Goal: Information Seeking & Learning: Learn about a topic

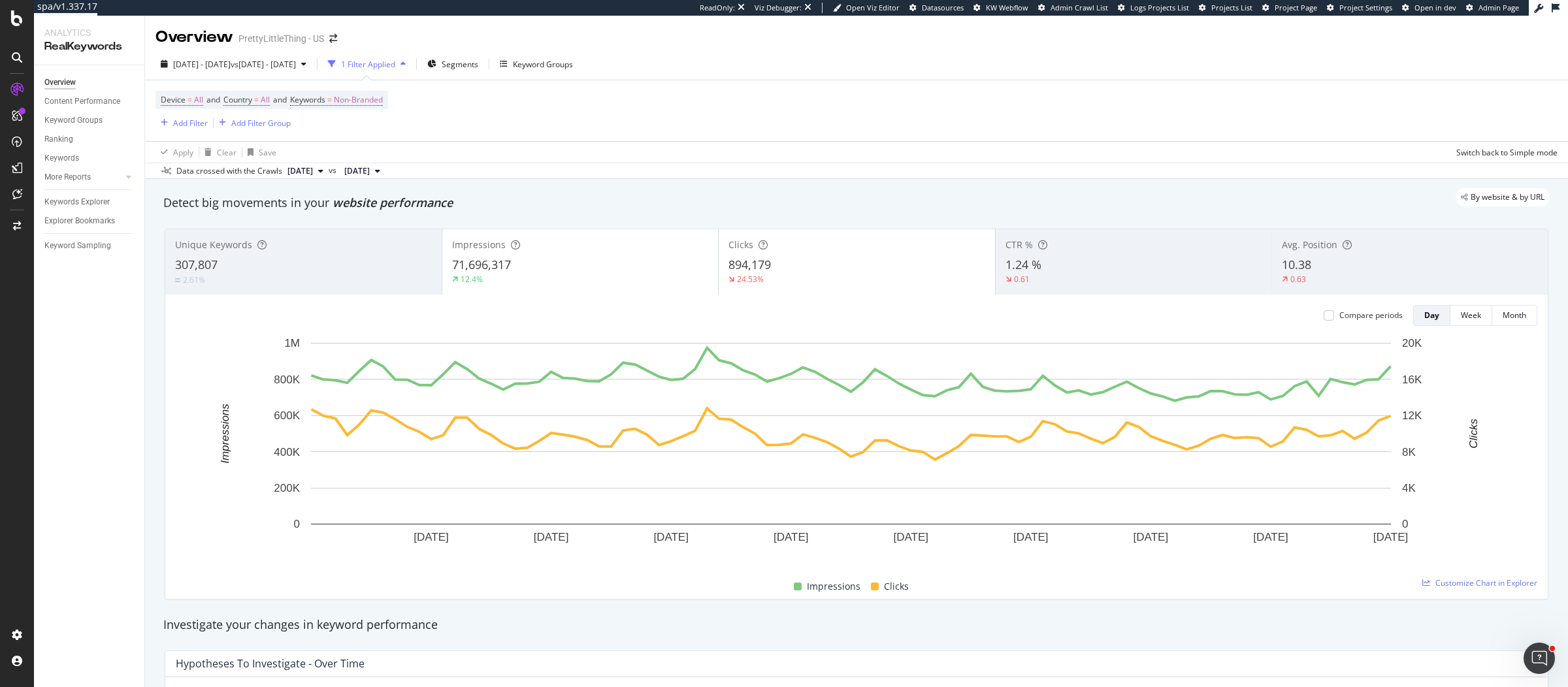
click at [769, 263] on div "894,179" at bounding box center [856, 265] width 257 height 17
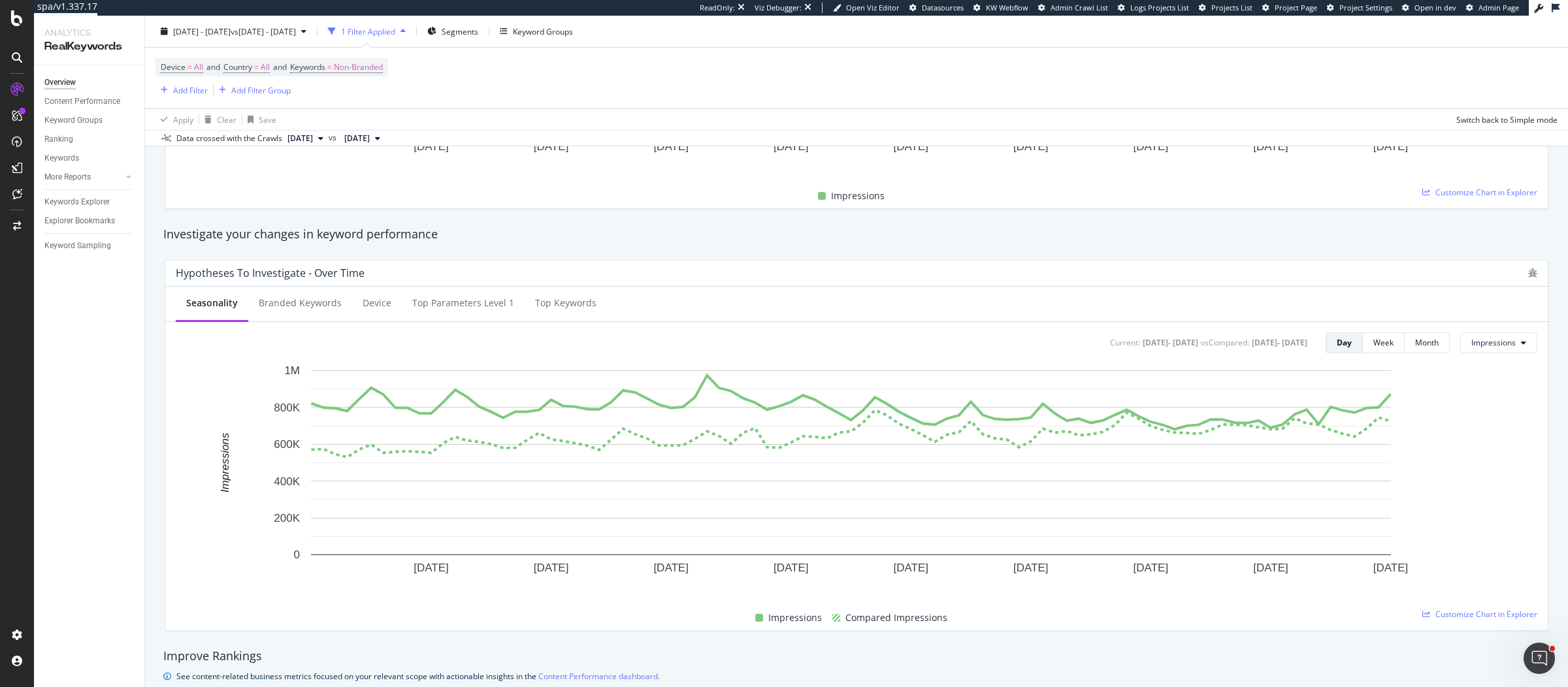
scroll to position [410, 0]
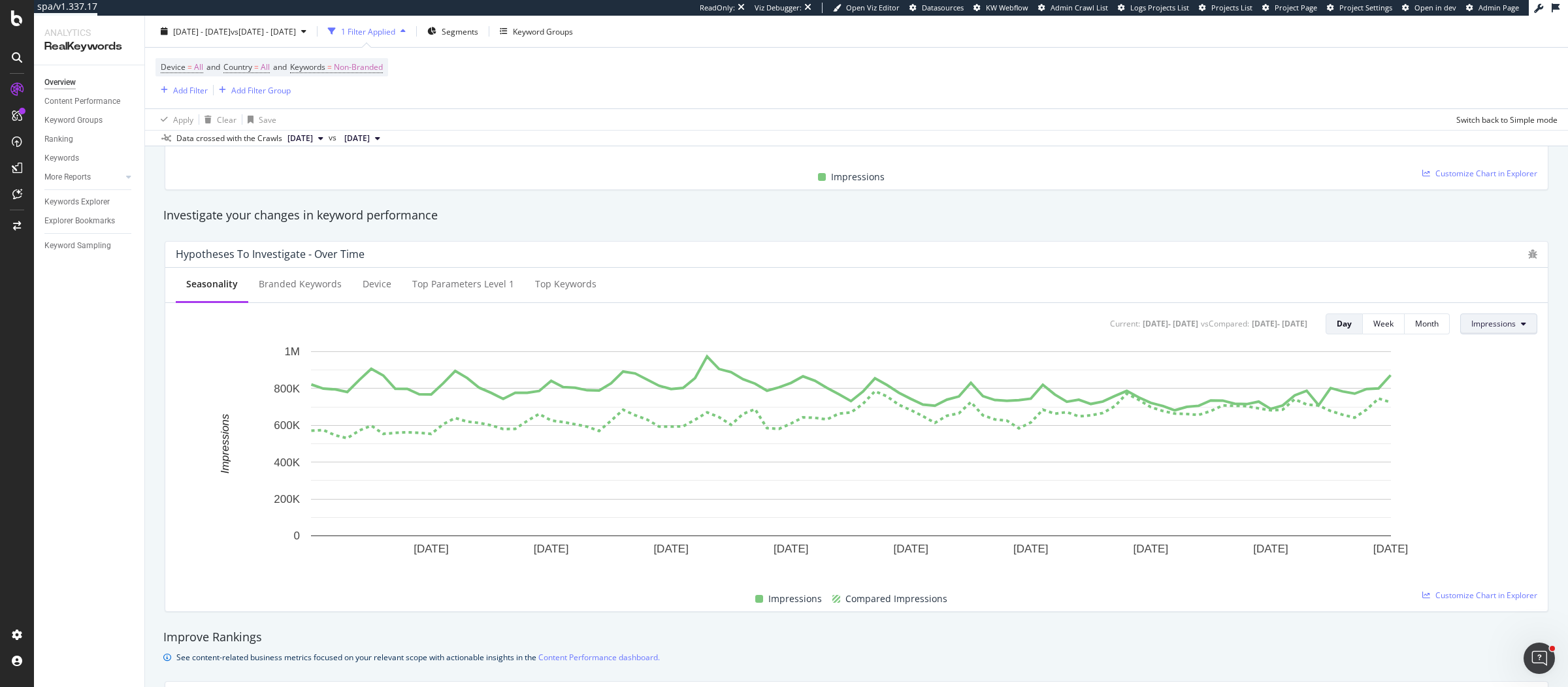
click at [1506, 318] on button "Impressions" at bounding box center [1499, 324] width 77 height 21
click at [1480, 348] on span "Clicks" at bounding box center [1491, 348] width 61 height 12
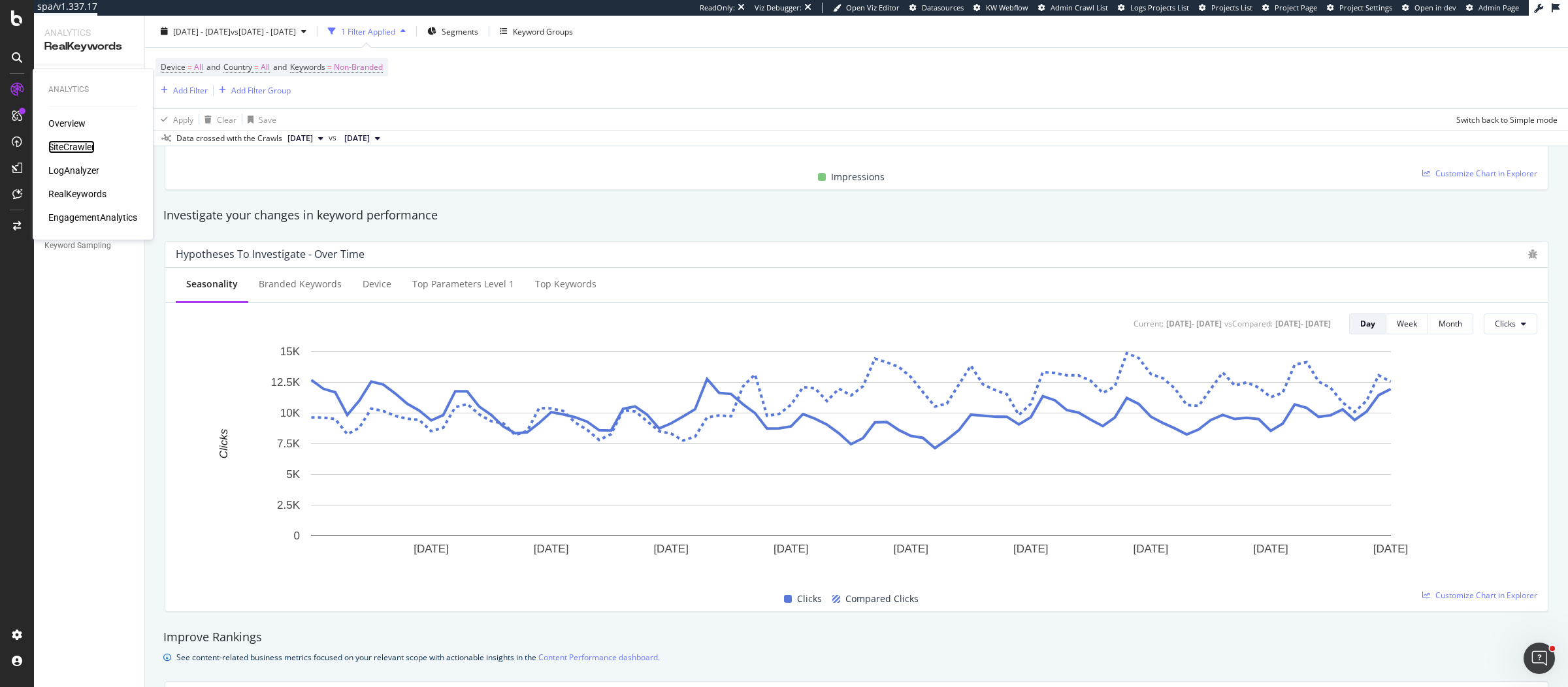
click at [83, 145] on div "SiteCrawler" at bounding box center [71, 147] width 46 height 13
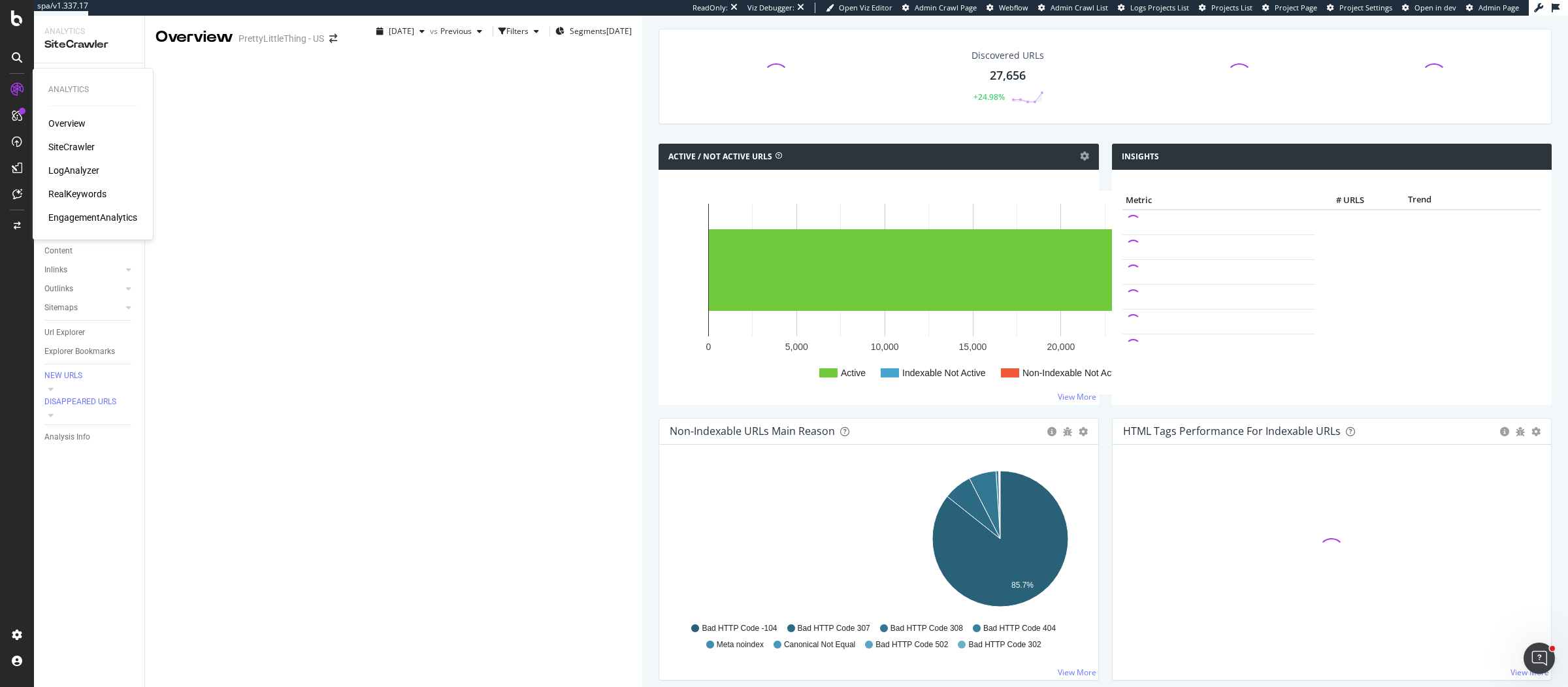
click at [63, 123] on div "Overview" at bounding box center [66, 124] width 37 height 13
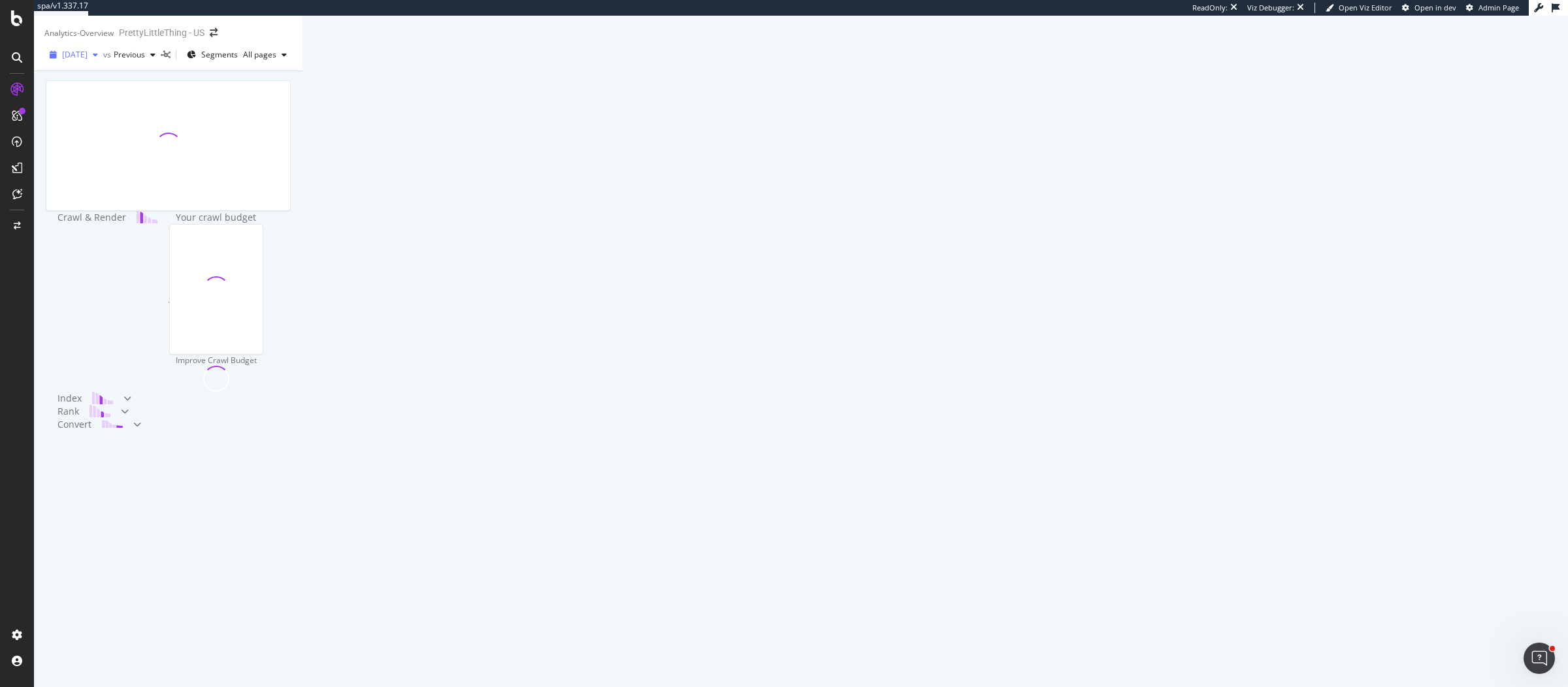
click at [87, 60] on span "2025 Sep. 6th" at bounding box center [75, 54] width 25 height 11
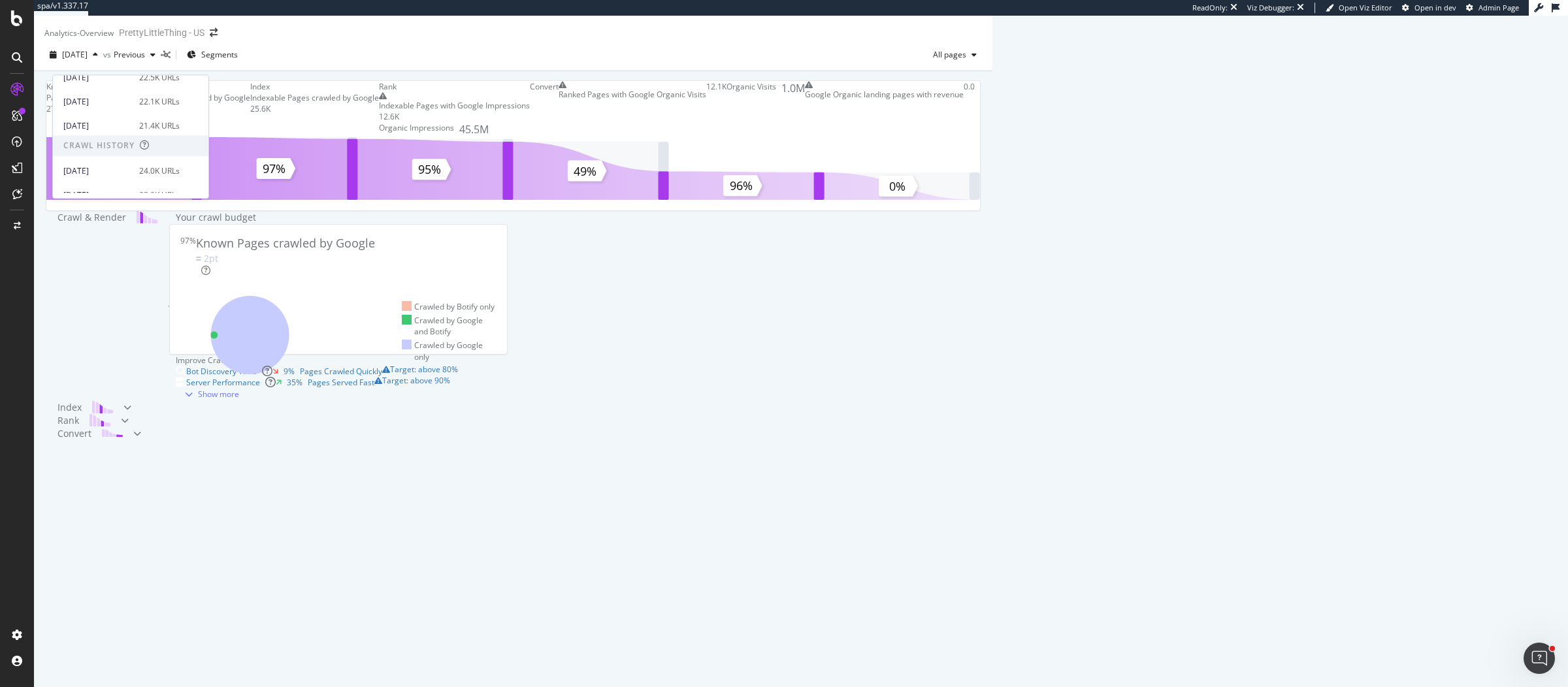
scroll to position [199, 0]
click at [139, 129] on div "21.4K URLs" at bounding box center [159, 129] width 40 height 12
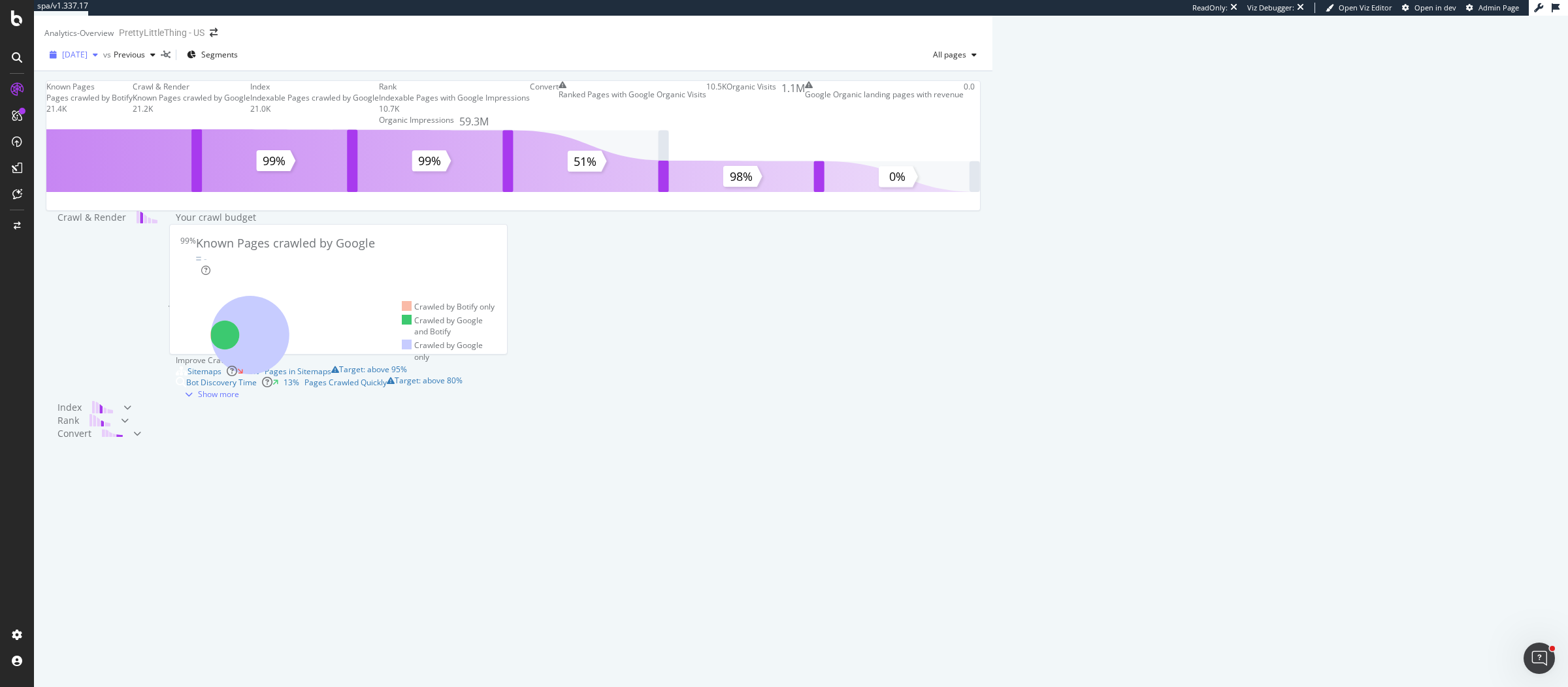
click at [71, 60] on span "2025 Jul. 5th" at bounding box center [75, 54] width 25 height 11
click at [140, 104] on div "2025 Sep. 6th 27.7K URLs" at bounding box center [130, 110] width 156 height 19
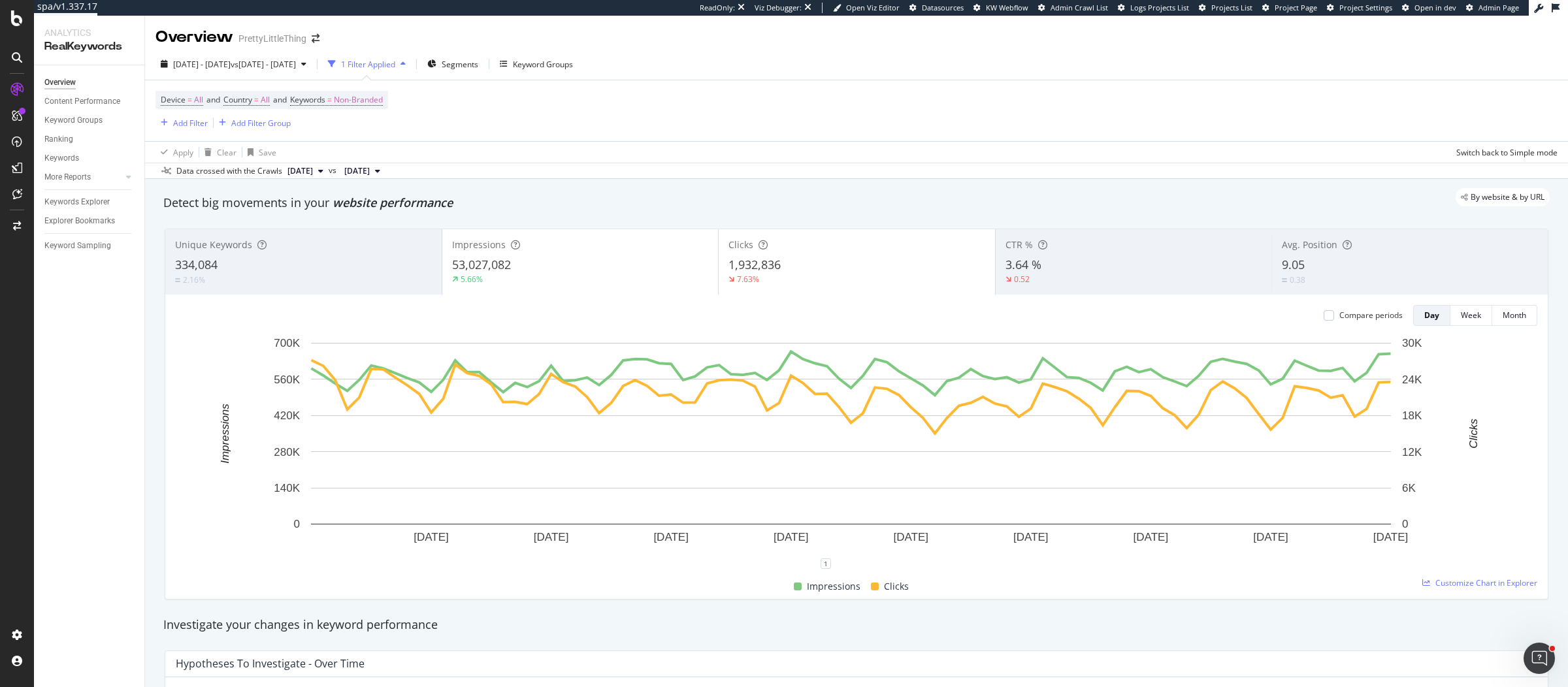
click at [837, 285] on div "Clicks 1,932,836 7.63%" at bounding box center [856, 262] width 277 height 59
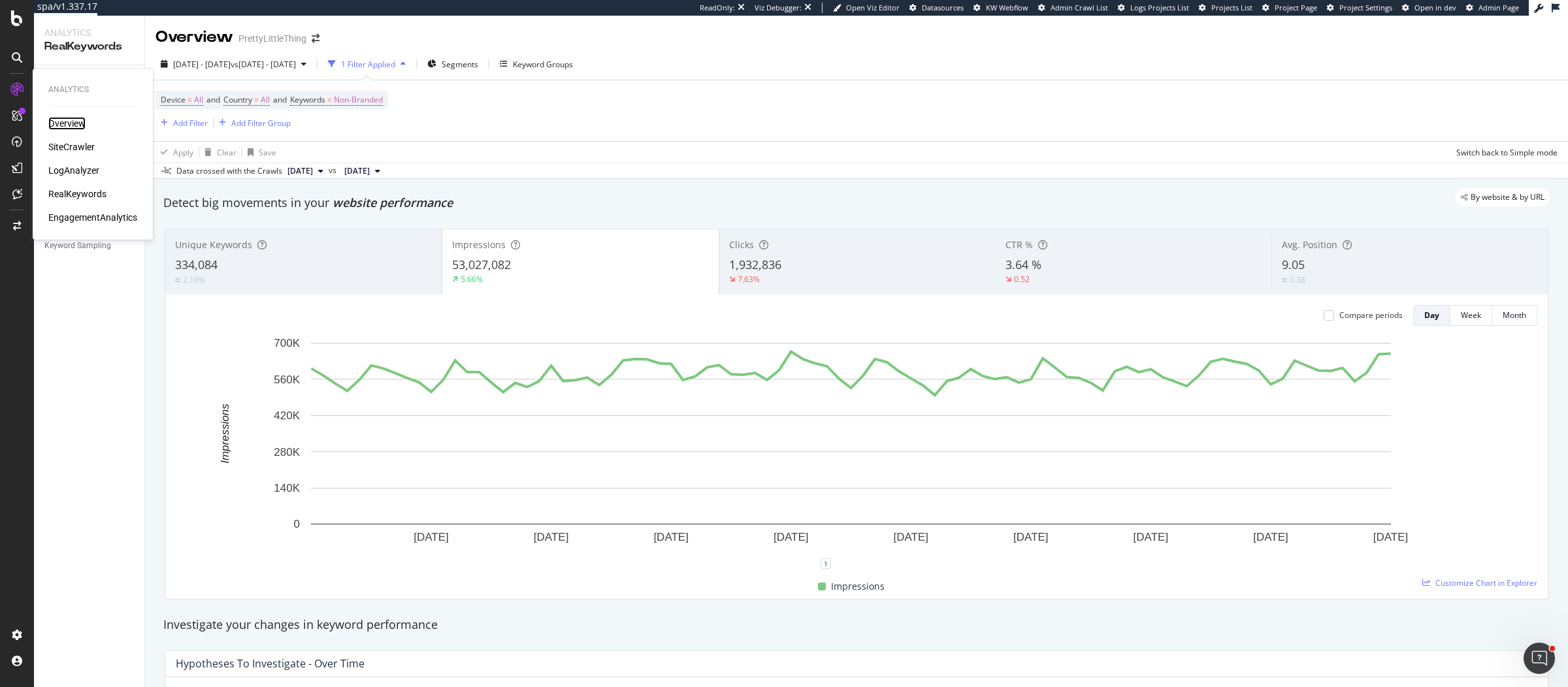
click at [62, 121] on div "Overview" at bounding box center [66, 124] width 37 height 13
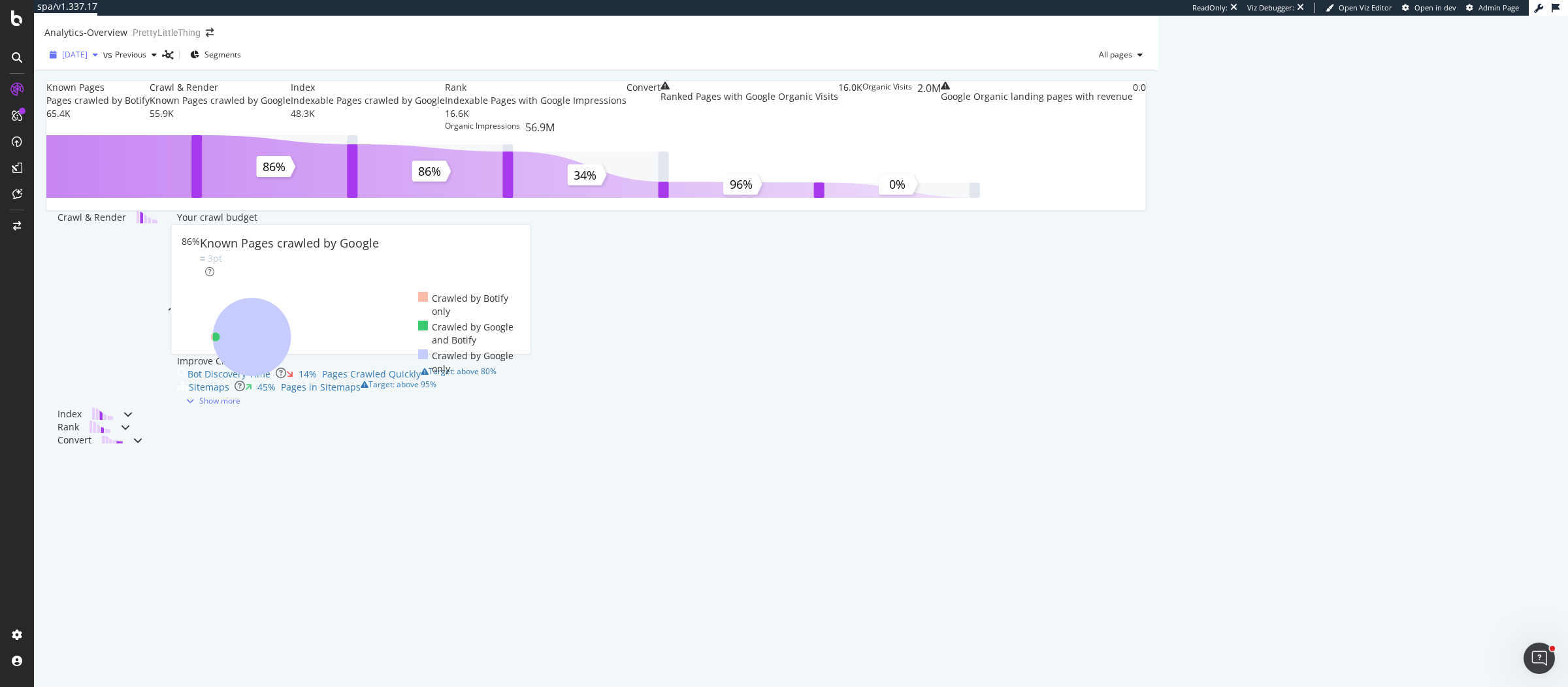
click at [87, 60] on span "[DATE]" at bounding box center [75, 54] width 25 height 11
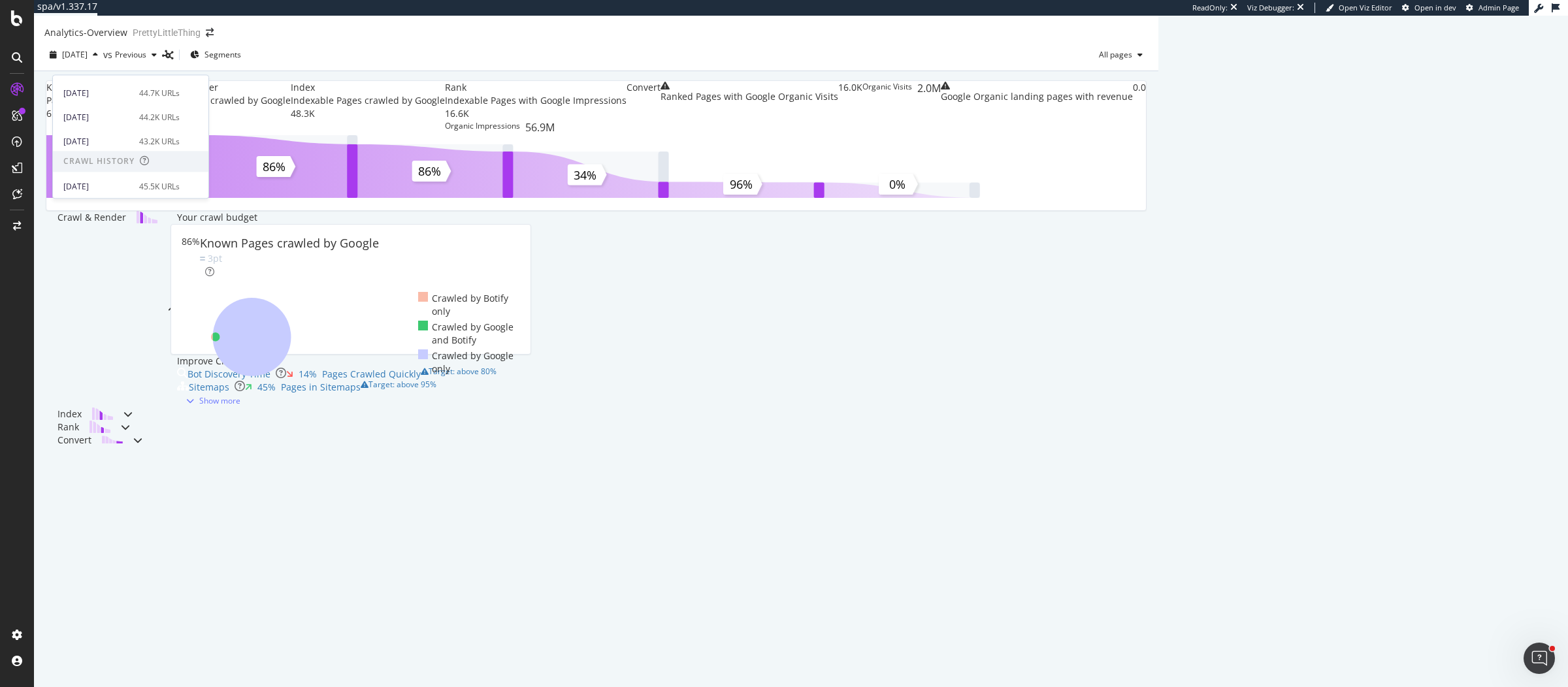
scroll to position [190, 0]
click at [145, 142] on div "43.2K URLs" at bounding box center [159, 139] width 40 height 12
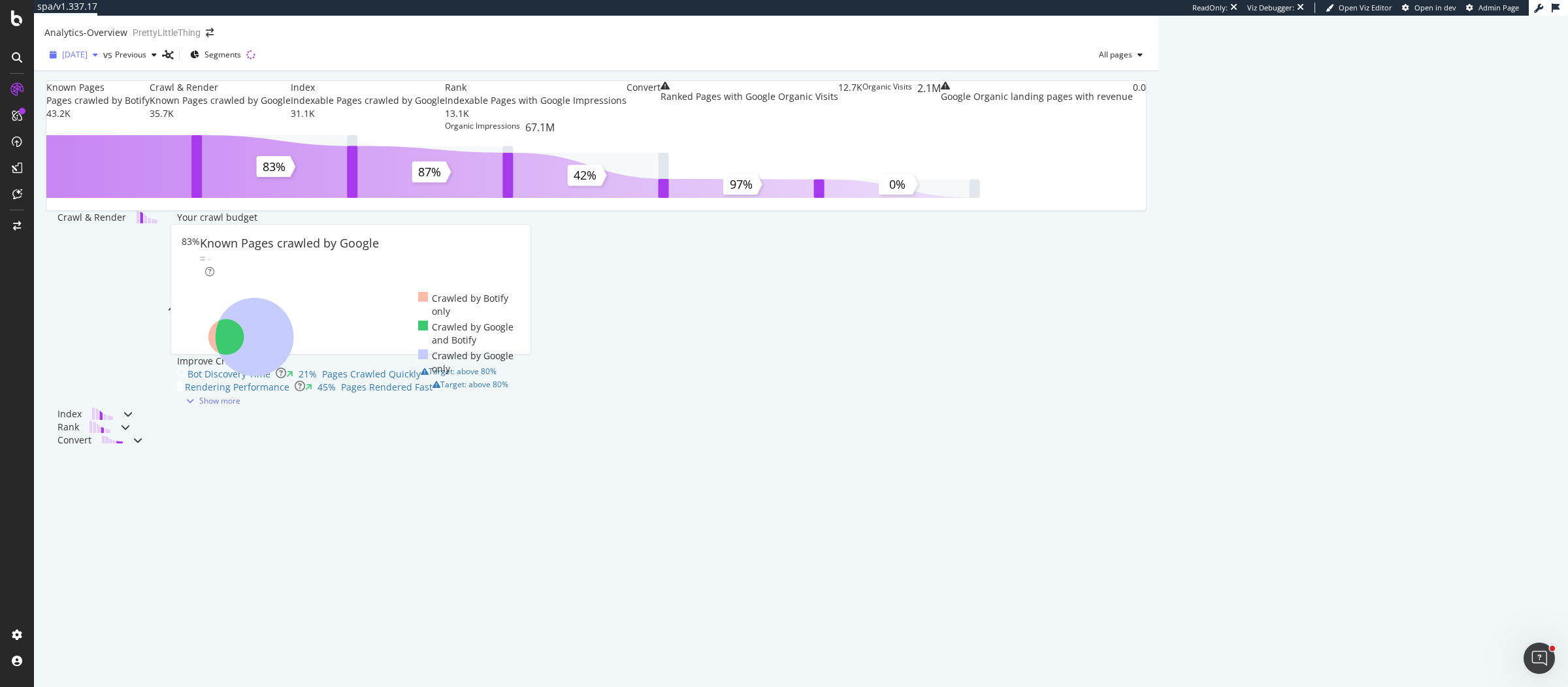
click at [87, 60] on span "[DATE]" at bounding box center [75, 54] width 25 height 11
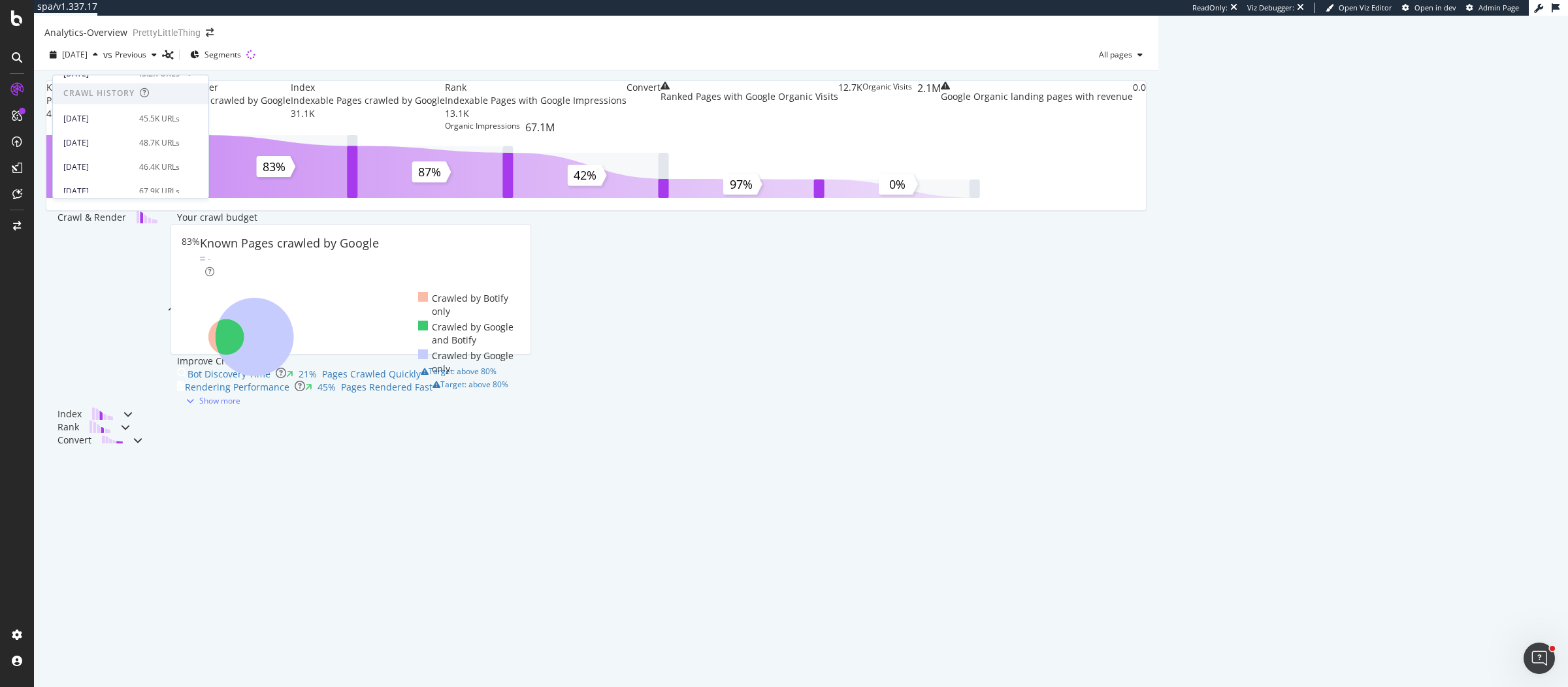
scroll to position [288, 0]
click at [1158, 324] on div "Known Pages Pages crawled by Botify 43.2K Crawl & Render Known Pages crawled by…" at bounding box center [596, 282] width 1125 height 421
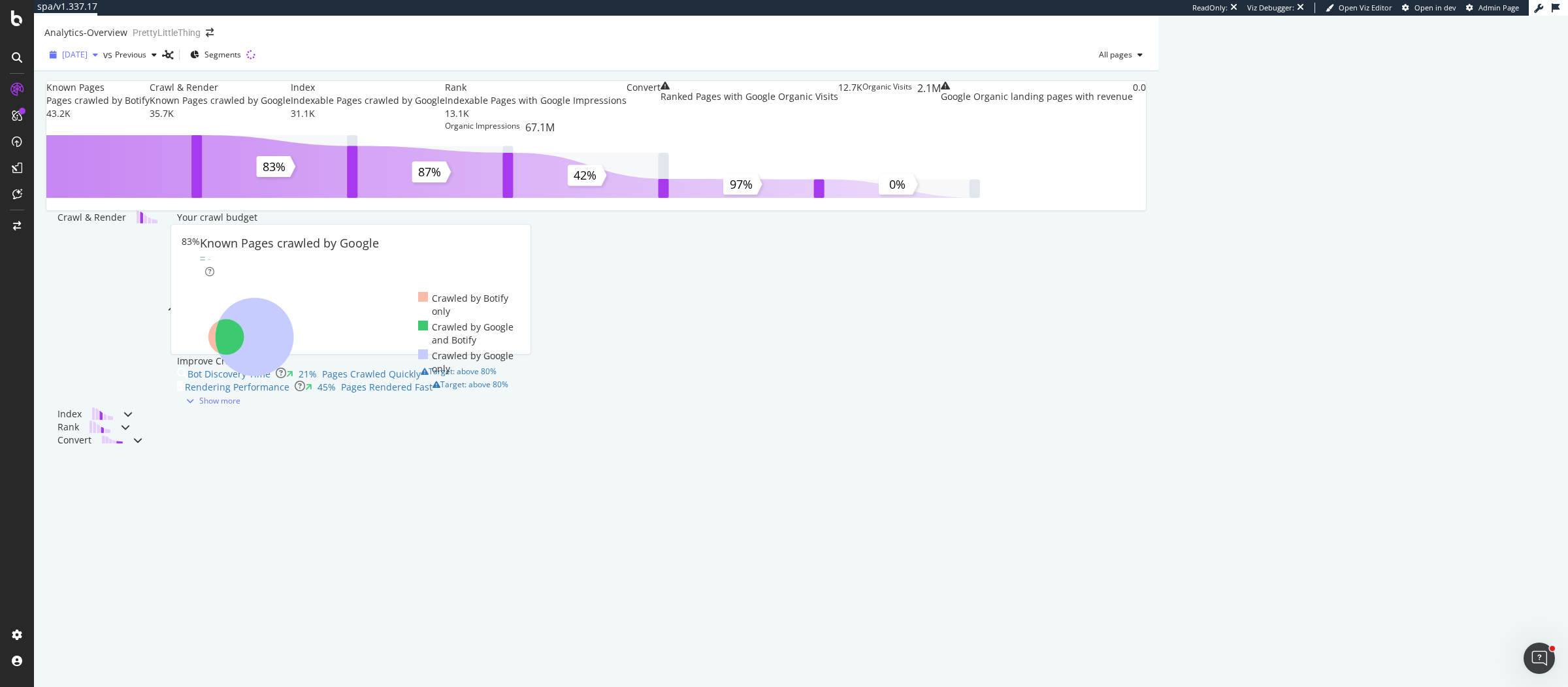
click at [85, 60] on span "[DATE]" at bounding box center [75, 54] width 25 height 11
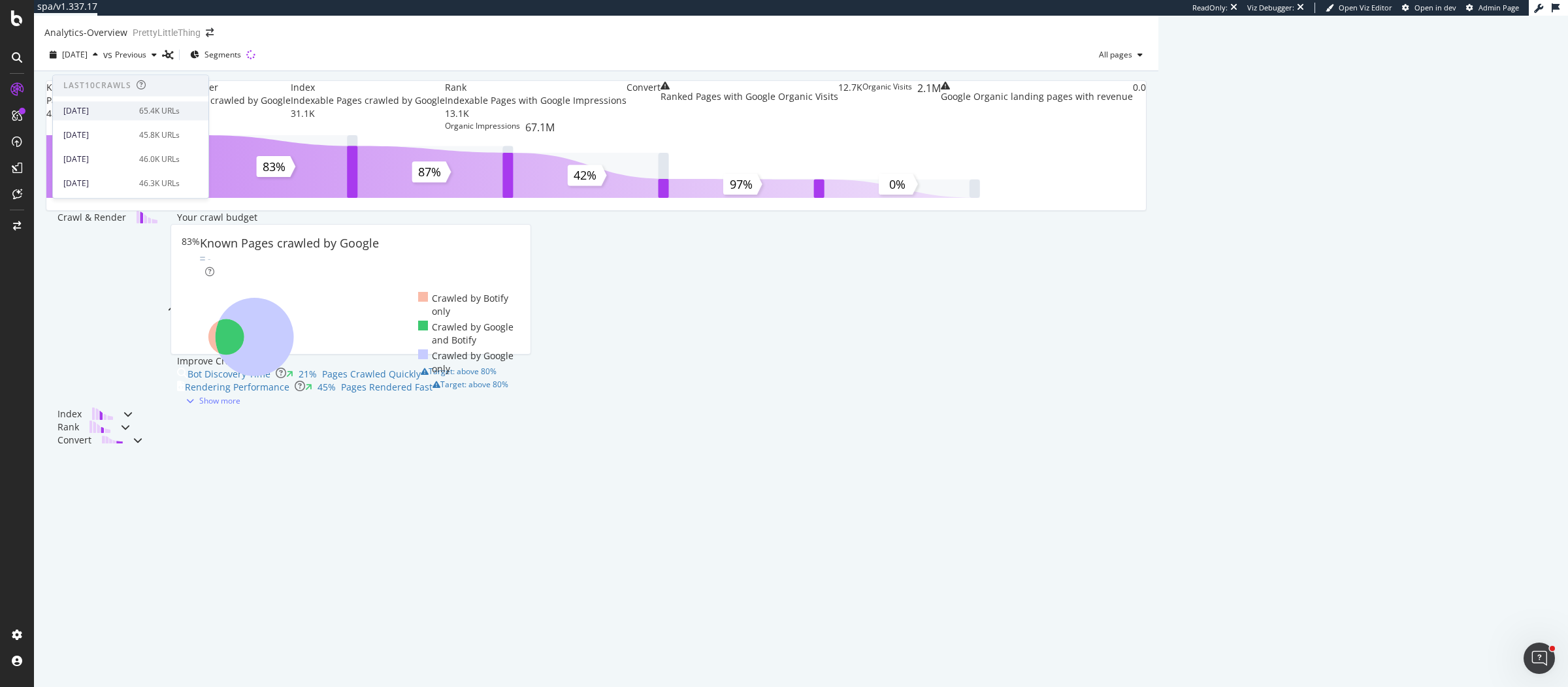
click at [142, 114] on div "65.4K URLs" at bounding box center [159, 111] width 40 height 12
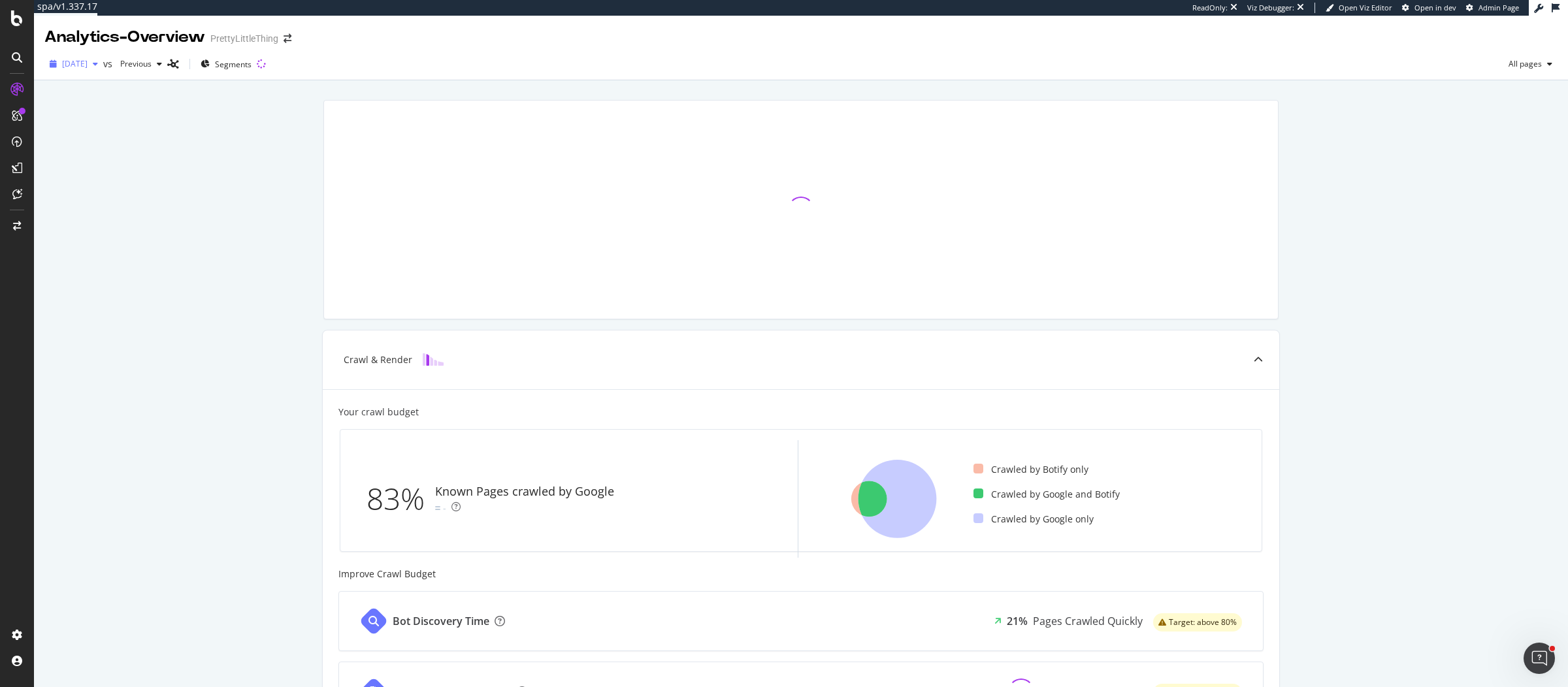
click at [87, 65] on span "[DATE]" at bounding box center [75, 63] width 25 height 11
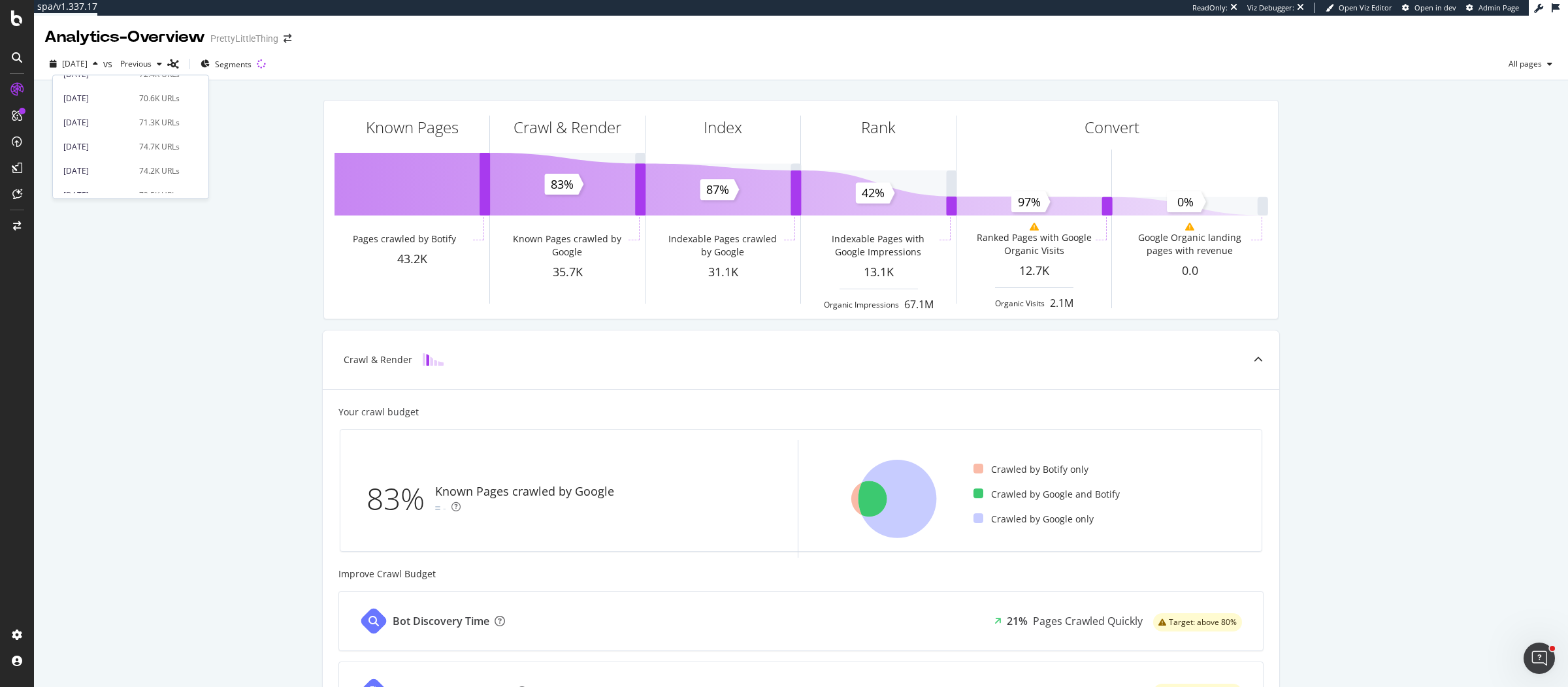
scroll to position [641, 0]
click at [124, 160] on div "2023 Dec. 15th 74.2K URLs" at bounding box center [130, 167] width 156 height 19
